Goal: Navigation & Orientation: Understand site structure

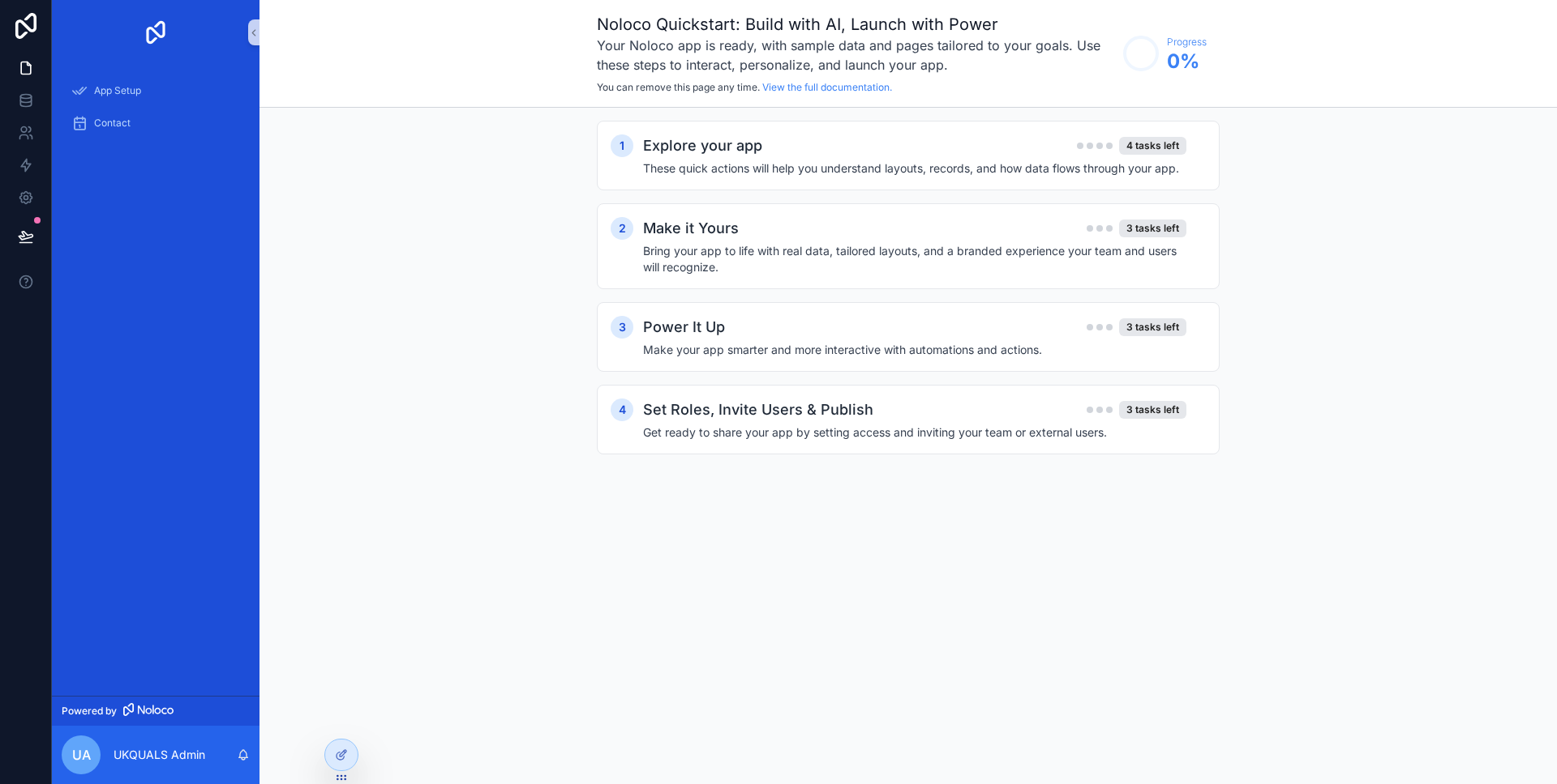
click at [158, 273] on div "App Setup Contact" at bounding box center [156, 380] width 207 height 631
click at [24, 107] on icon at bounding box center [26, 103] width 11 height 6
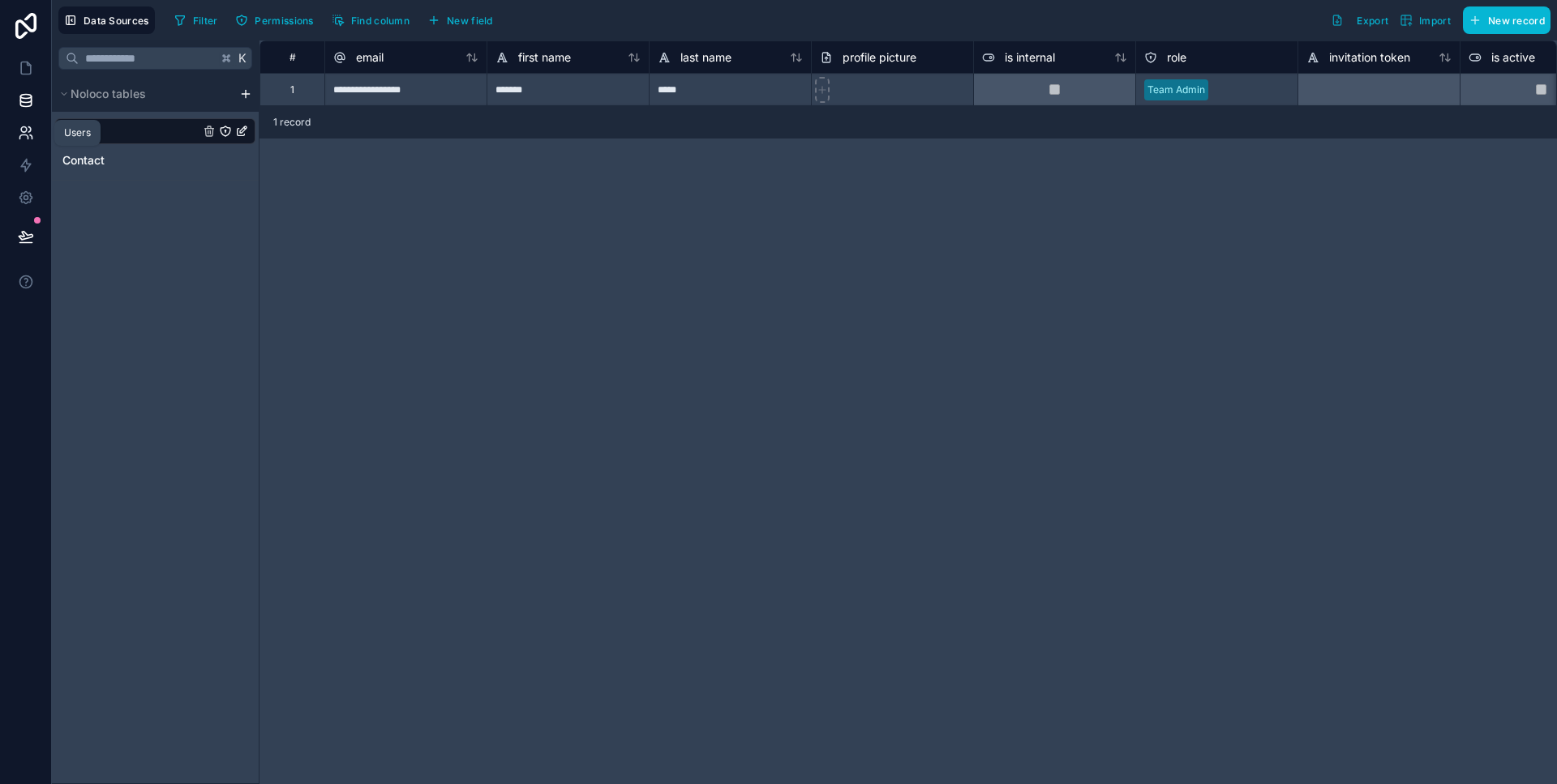
click at [27, 135] on icon at bounding box center [26, 133] width 16 height 16
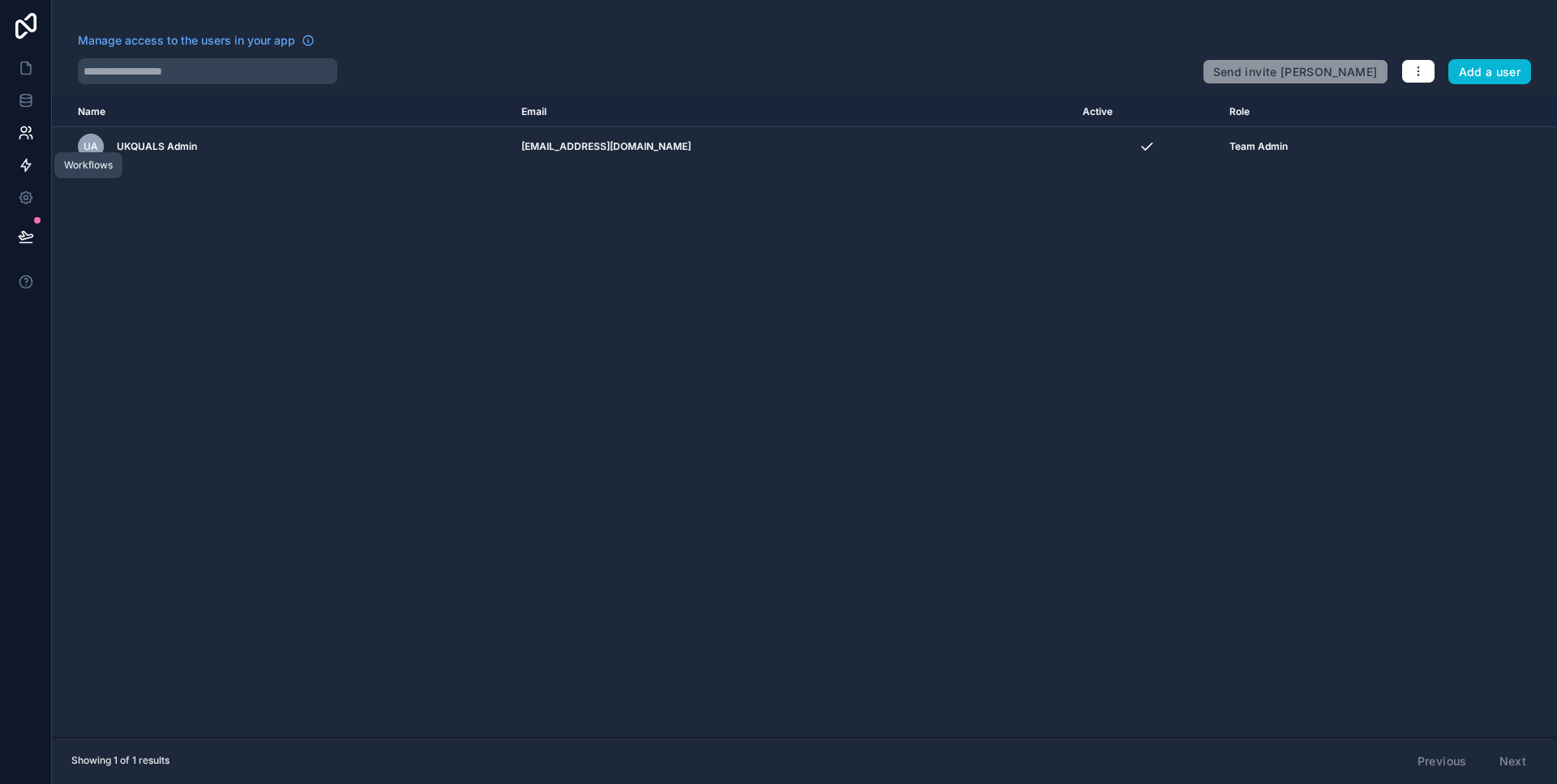
click at [32, 163] on icon at bounding box center [26, 166] width 16 height 16
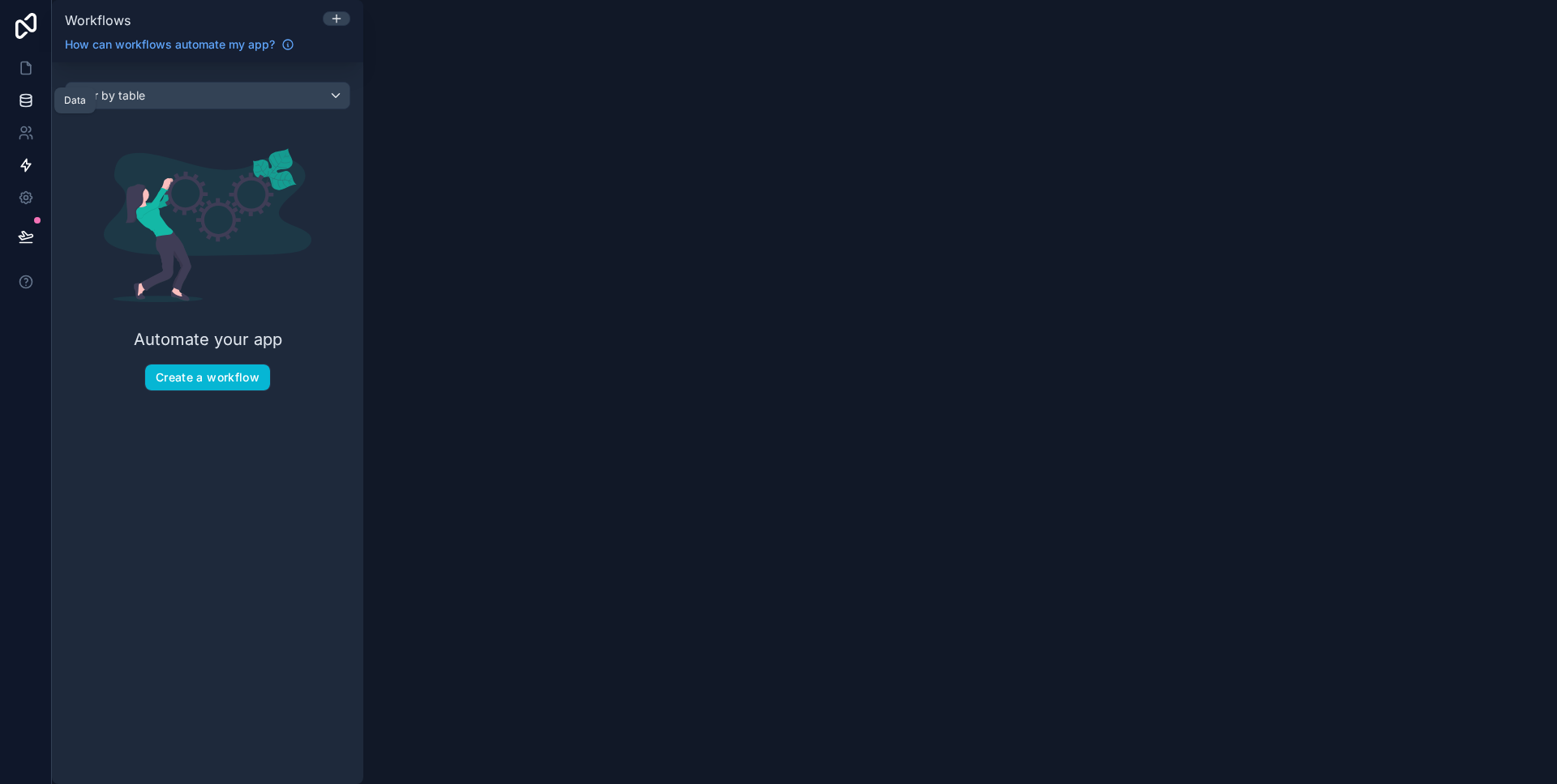
click at [25, 103] on icon at bounding box center [26, 101] width 16 height 16
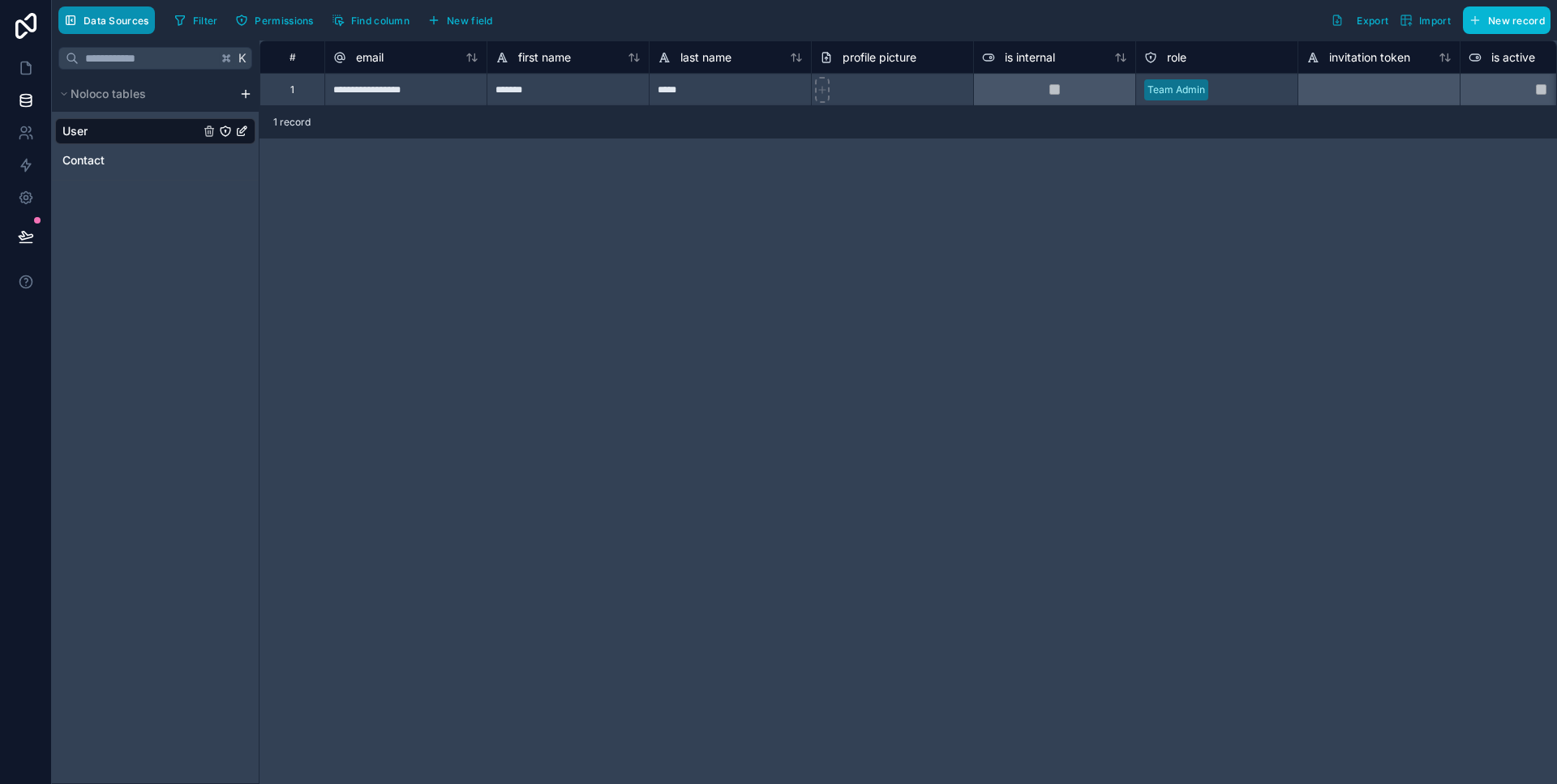
click at [83, 25] on span "Data Sources" at bounding box center [116, 20] width 66 height 12
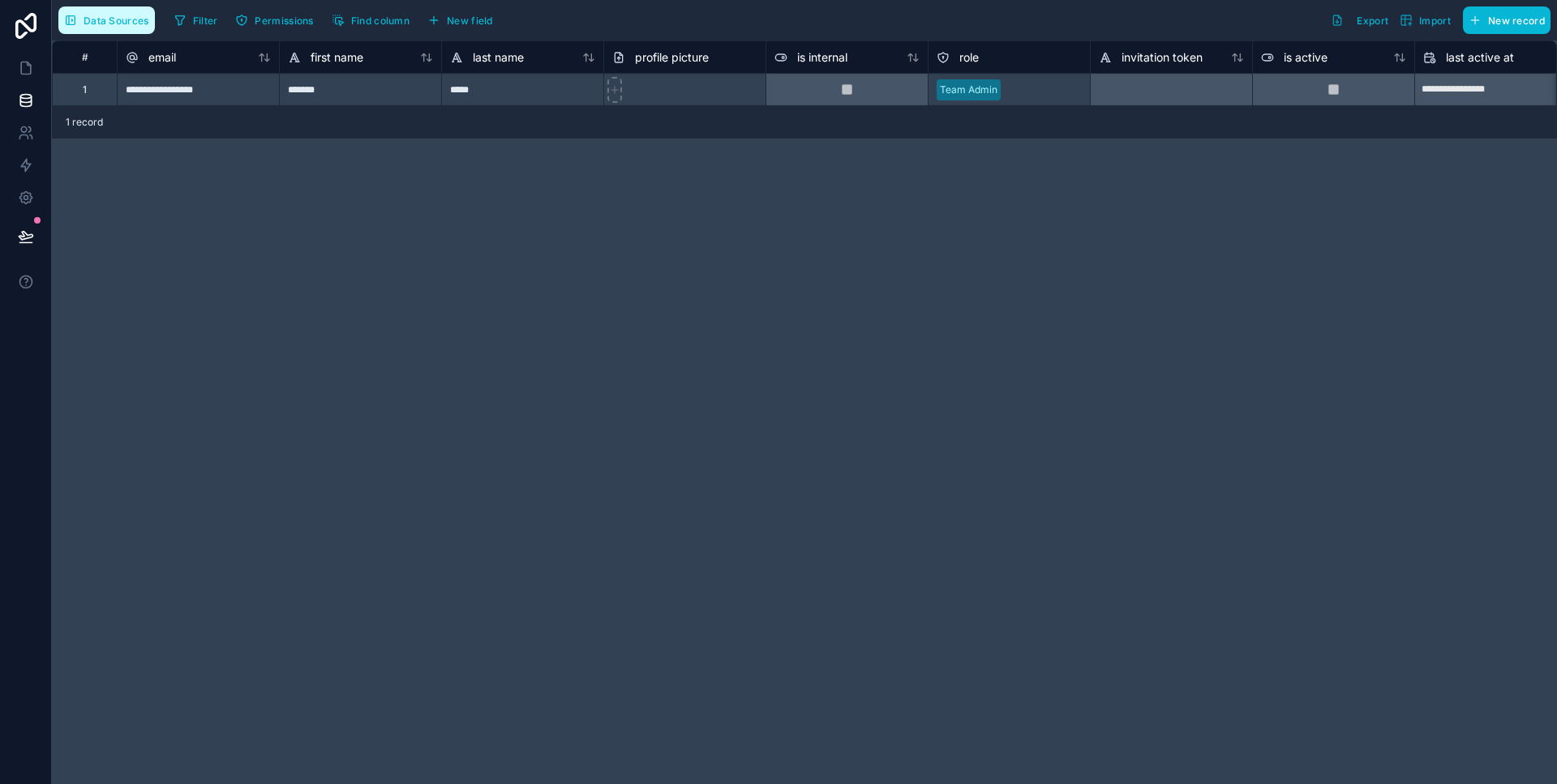
click at [83, 25] on span "Data Sources" at bounding box center [116, 20] width 66 height 12
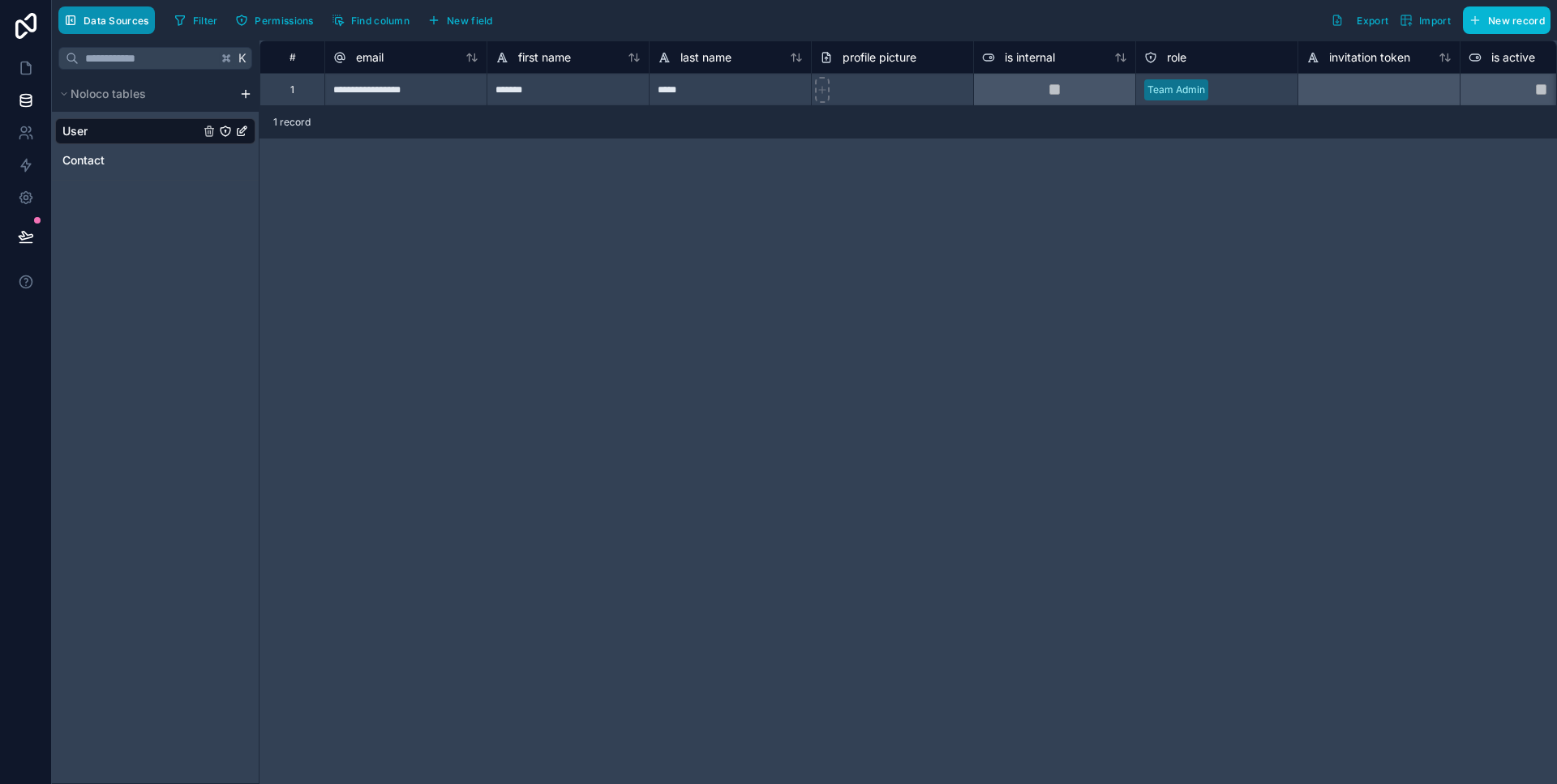
click at [83, 25] on span "Data Sources" at bounding box center [116, 20] width 66 height 12
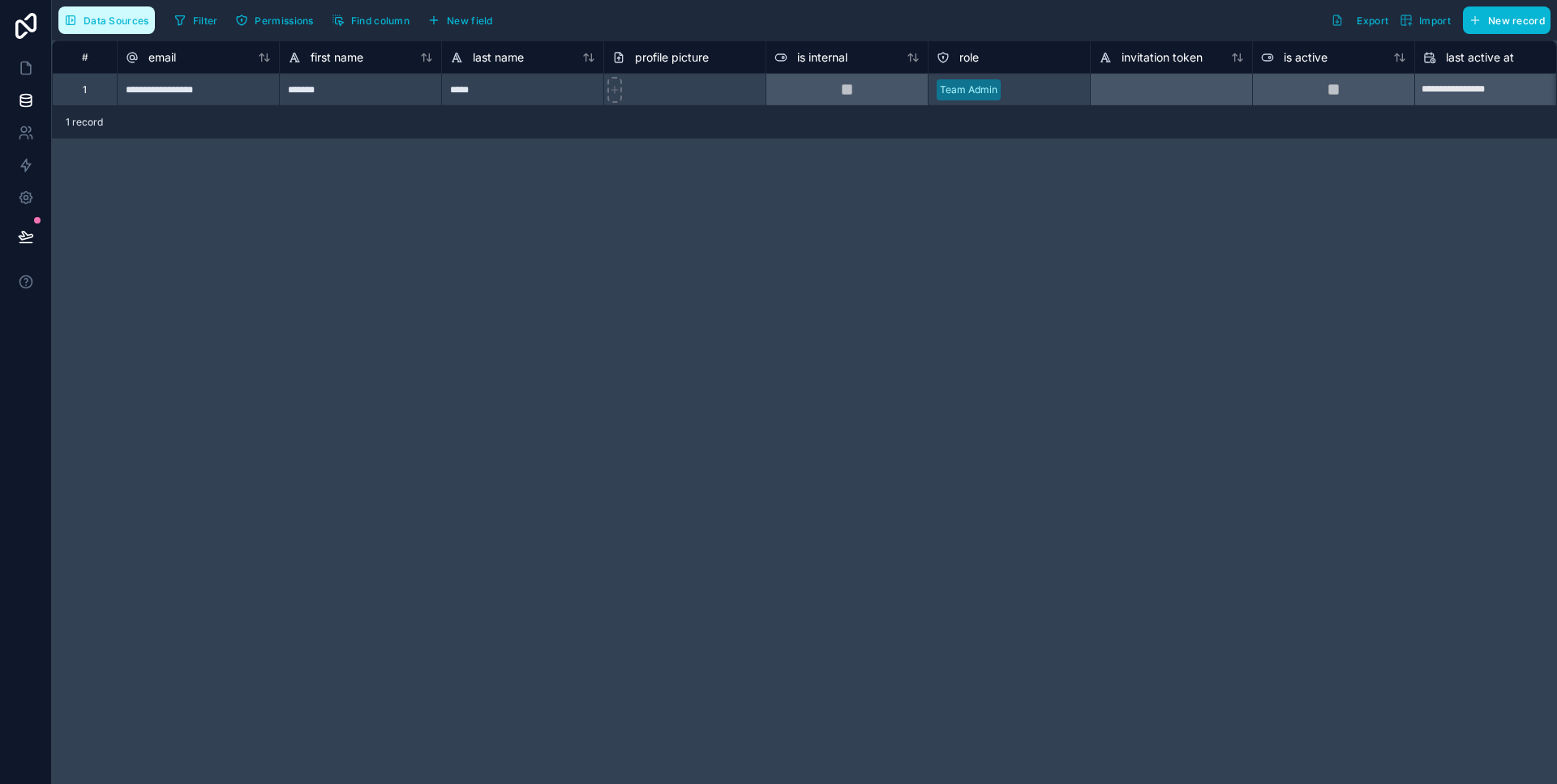
click at [83, 25] on span "Data Sources" at bounding box center [116, 20] width 66 height 12
